Goal: Information Seeking & Learning: Find specific fact

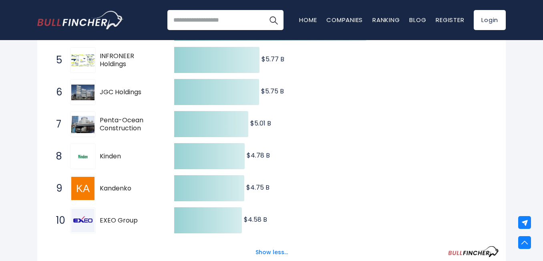
click at [124, 125] on span "Penta-Ocean Construction" at bounding box center [130, 124] width 60 height 17
drag, startPoint x: 97, startPoint y: 117, endPoint x: 151, endPoint y: 128, distance: 54.8
click at [151, 128] on div "7 Penta-Ocean Construction 1893.T" at bounding box center [106, 124] width 108 height 26
drag, startPoint x: 145, startPoint y: 127, endPoint x: 107, endPoint y: 121, distance: 38.4
click at [107, 121] on span "Penta-Ocean Construction" at bounding box center [130, 124] width 60 height 17
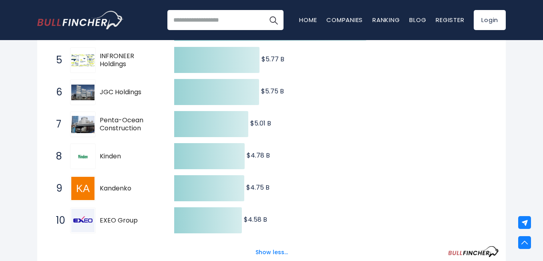
click at [106, 120] on span "Penta-Ocean Construction" at bounding box center [130, 124] width 60 height 17
click at [116, 191] on span "Kandenko" at bounding box center [130, 188] width 60 height 8
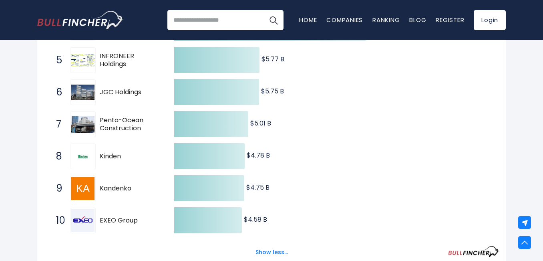
click at [116, 191] on span "Kandenko" at bounding box center [130, 188] width 60 height 8
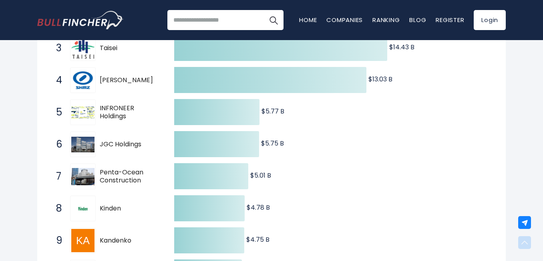
scroll to position [240, 0]
